Goal: Transaction & Acquisition: Book appointment/travel/reservation

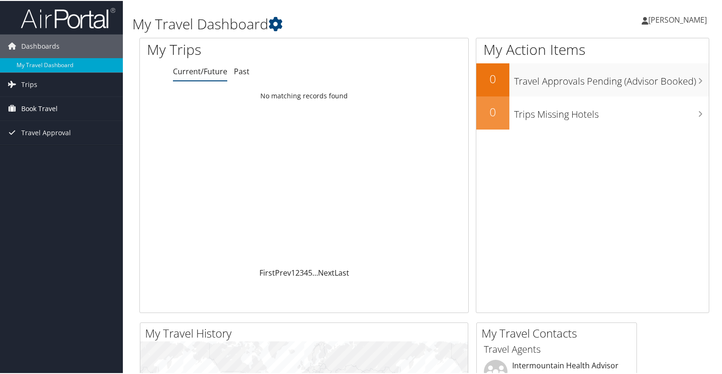
click at [34, 111] on span "Book Travel" at bounding box center [39, 108] width 36 height 24
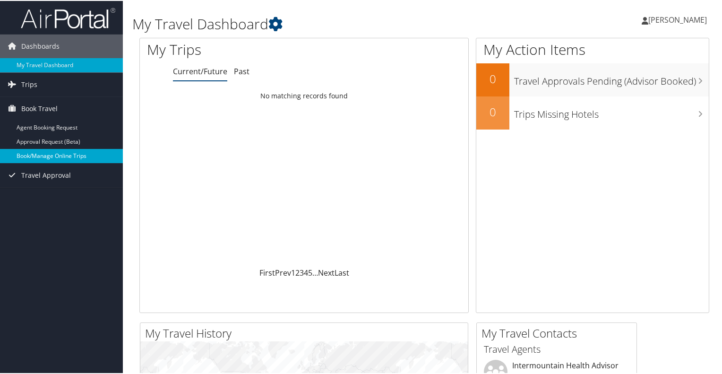
click at [40, 149] on link "Book/Manage Online Trips" at bounding box center [61, 155] width 123 height 14
